Goal: Transaction & Acquisition: Purchase product/service

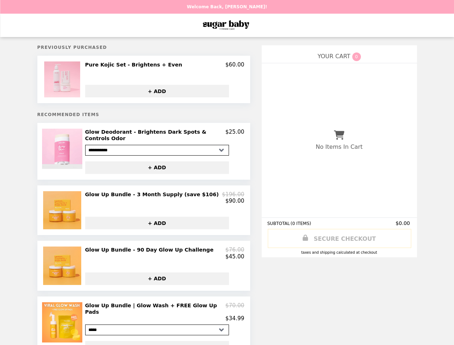
click at [67, 80] on img at bounding box center [63, 79] width 38 height 36
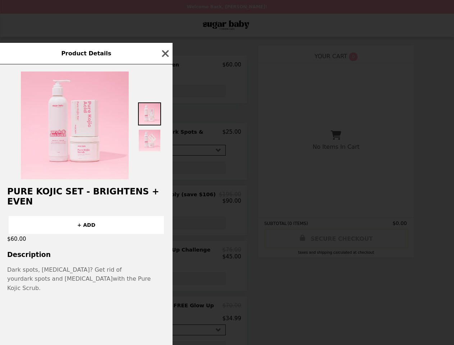
click at [67, 150] on div "Product Details Pure Kojic Set - Brightens + Even + ADD $60.00 Description Dark…" at bounding box center [227, 172] width 454 height 345
click at [164, 134] on div at bounding box center [86, 121] width 173 height 115
click at [161, 163] on div at bounding box center [86, 121] width 173 height 115
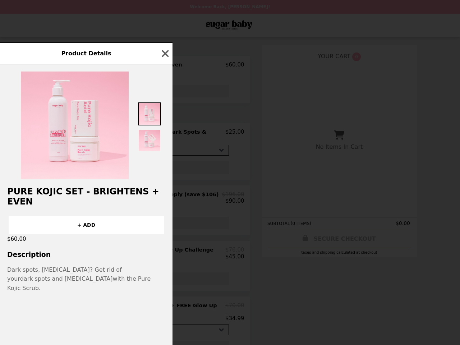
click at [67, 207] on h2 "Pure Kojic Set - Brightens + Even" at bounding box center [86, 197] width 173 height 20
click at [164, 179] on div at bounding box center [86, 121] width 173 height 115
click at [161, 220] on div "Product Details Pure Kojic Set - Brightens + Even + ADD $60.00 Description Dark…" at bounding box center [230, 172] width 460 height 345
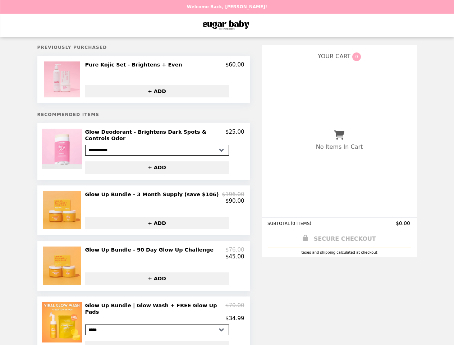
click at [67, 264] on img at bounding box center [63, 266] width 40 height 38
